Goal: Answer question/provide support: Share knowledge or assist other users

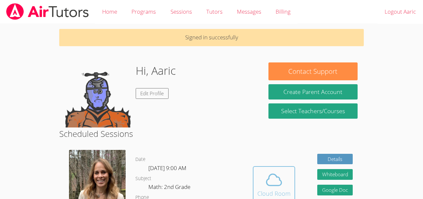
click at [269, 179] on icon at bounding box center [274, 180] width 18 height 18
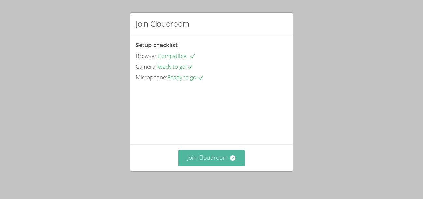
click at [227, 155] on button "Join Cloudroom" at bounding box center [211, 158] width 67 height 16
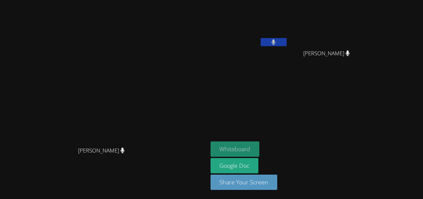
click at [259, 152] on button "Whiteboard" at bounding box center [234, 148] width 49 height 15
click at [259, 144] on button "Whiteboard" at bounding box center [234, 148] width 49 height 15
click at [259, 146] on button "Whiteboard" at bounding box center [234, 148] width 49 height 15
click at [259, 149] on button "Whiteboard" at bounding box center [234, 148] width 49 height 15
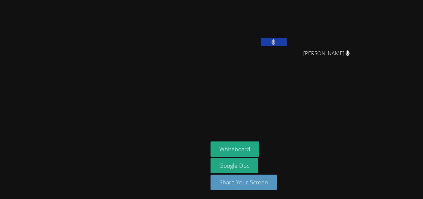
click at [55, 73] on video at bounding box center [104, 87] width 98 height 114
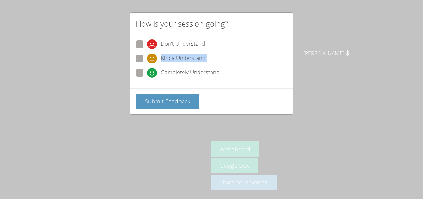
click at [2, 79] on div "How is your session going? Don't Understand Kinda Understand Completely Underst…" at bounding box center [211, 99] width 423 height 199
click at [148, 72] on icon at bounding box center [152, 73] width 10 height 10
click at [148, 72] on input "Completely Understand" at bounding box center [150, 72] width 6 height 6
radio input "true"
click at [147, 63] on span at bounding box center [147, 63] width 0 height 0
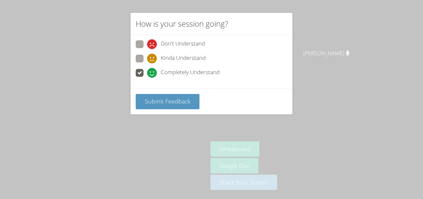
click at [147, 57] on input "Kinda Understand" at bounding box center [150, 58] width 6 height 6
radio input "true"
click at [147, 63] on span at bounding box center [147, 63] width 0 height 0
click at [147, 55] on input "Kinda Understand" at bounding box center [150, 58] width 6 height 6
click at [147, 63] on span at bounding box center [147, 63] width 0 height 0
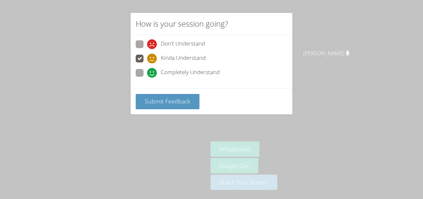
click at [147, 55] on input "Kinda Understand" at bounding box center [150, 58] width 6 height 6
click at [147, 63] on span at bounding box center [147, 63] width 0 height 0
click at [147, 55] on input "Kinda Understand" at bounding box center [150, 58] width 6 height 6
click at [147, 63] on span at bounding box center [147, 63] width 0 height 0
click at [147, 55] on input "Kinda Understand" at bounding box center [150, 58] width 6 height 6
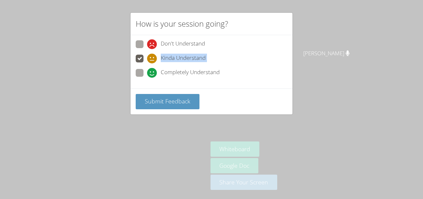
click at [147, 63] on span at bounding box center [147, 63] width 0 height 0
click at [147, 55] on input "Kinda Understand" at bounding box center [150, 58] width 6 height 6
click at [147, 63] on span at bounding box center [147, 63] width 0 height 0
click at [147, 55] on input "Kinda Understand" at bounding box center [150, 58] width 6 height 6
click at [147, 63] on span at bounding box center [147, 63] width 0 height 0
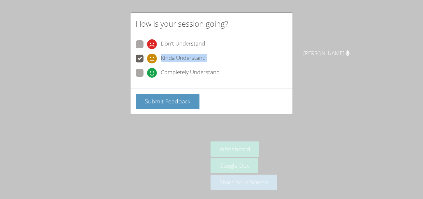
click at [147, 55] on input "Kinda Understand" at bounding box center [150, 58] width 6 height 6
click at [164, 57] on span "Kinda Understand" at bounding box center [183, 59] width 45 height 10
click at [152, 57] on input "Kinda Understand" at bounding box center [150, 58] width 6 height 6
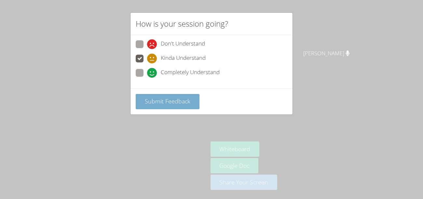
click at [152, 95] on button "Submit Feedback" at bounding box center [168, 101] width 64 height 15
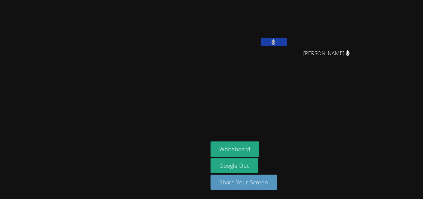
click at [286, 43] on button at bounding box center [273, 42] width 26 height 8
drag, startPoint x: 119, startPoint y: 53, endPoint x: 58, endPoint y: 63, distance: 62.2
click at [58, 63] on video at bounding box center [104, 87] width 98 height 114
click at [55, 53] on video at bounding box center [104, 87] width 98 height 114
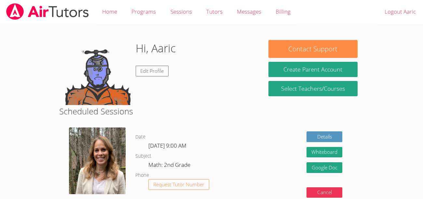
click at [48, 58] on body "Home Programs Sessions Tutors Messages Billing Logout Aaric Hi, Aaric Edit Prof…" at bounding box center [211, 99] width 423 height 199
